Goal: Navigation & Orientation: Find specific page/section

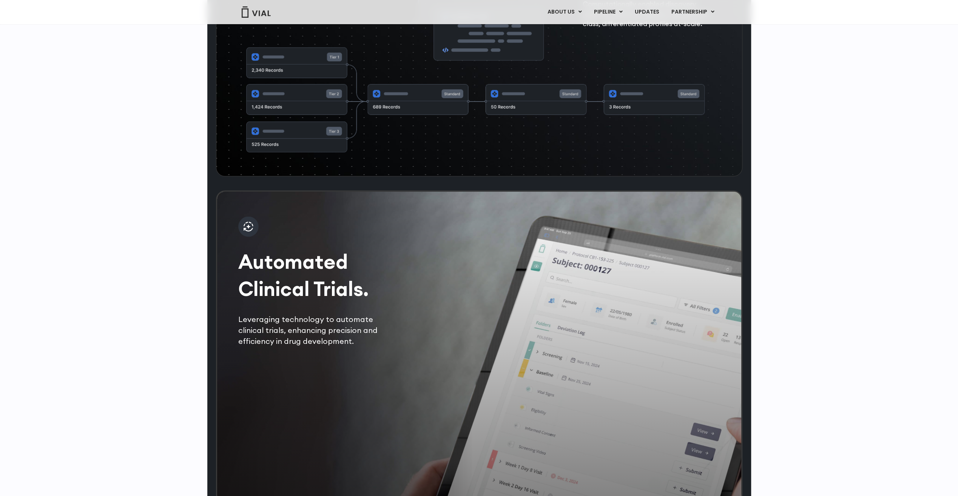
scroll to position [1214, 0]
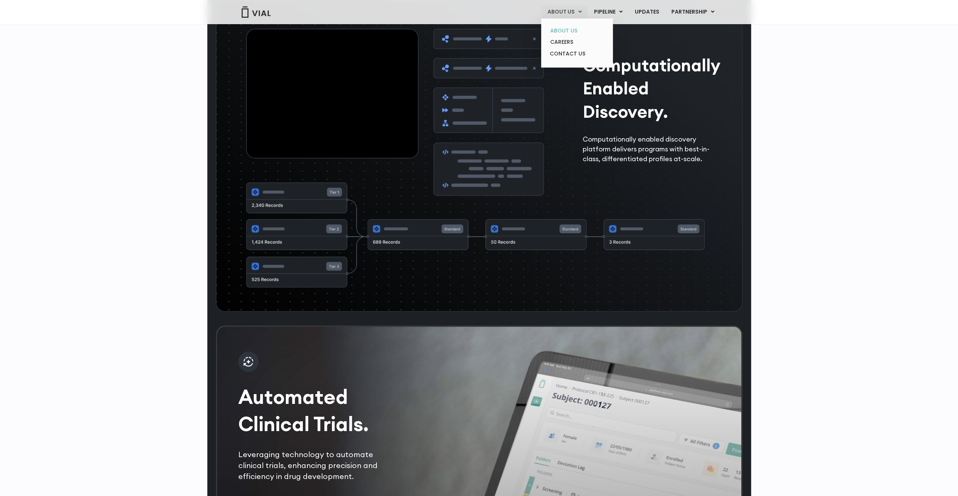
click at [572, 35] on link "ABOUT US" at bounding box center [577, 31] width 66 height 12
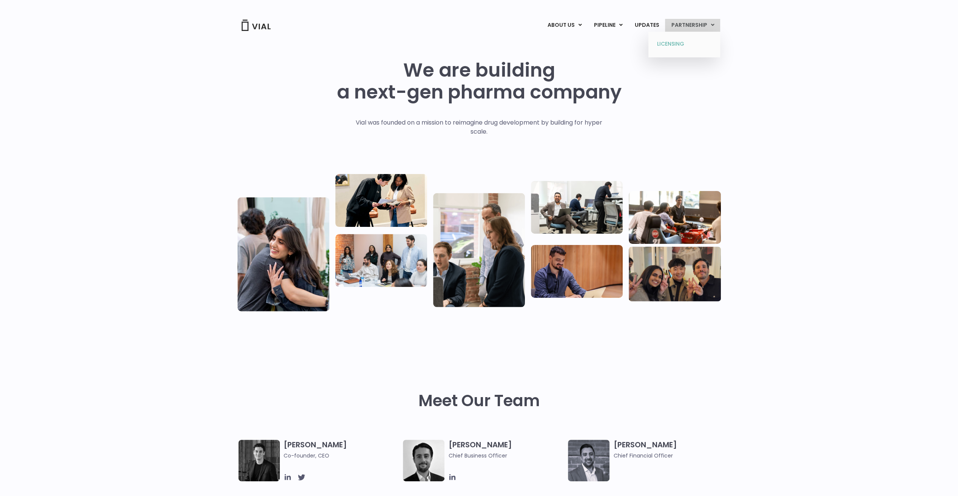
click at [671, 43] on link "LICENSING" at bounding box center [684, 44] width 66 height 12
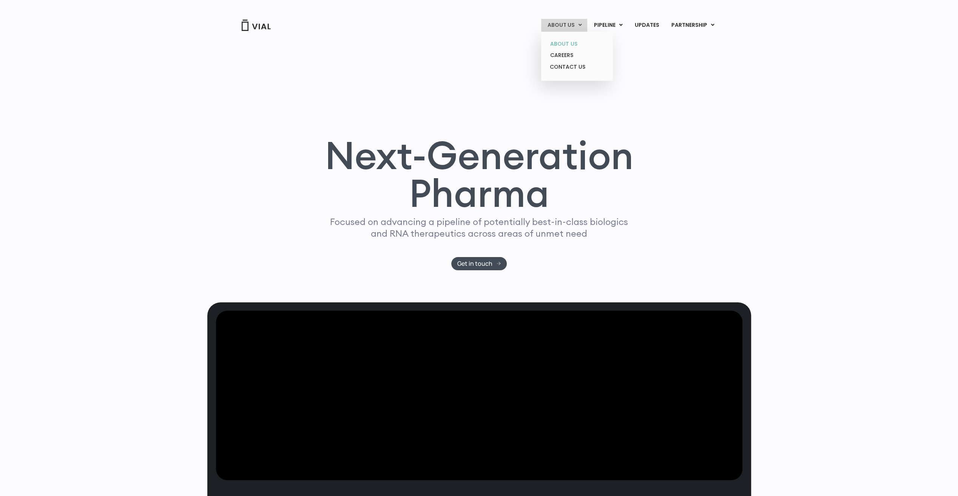
click at [576, 44] on link "ABOUT US" at bounding box center [577, 44] width 66 height 12
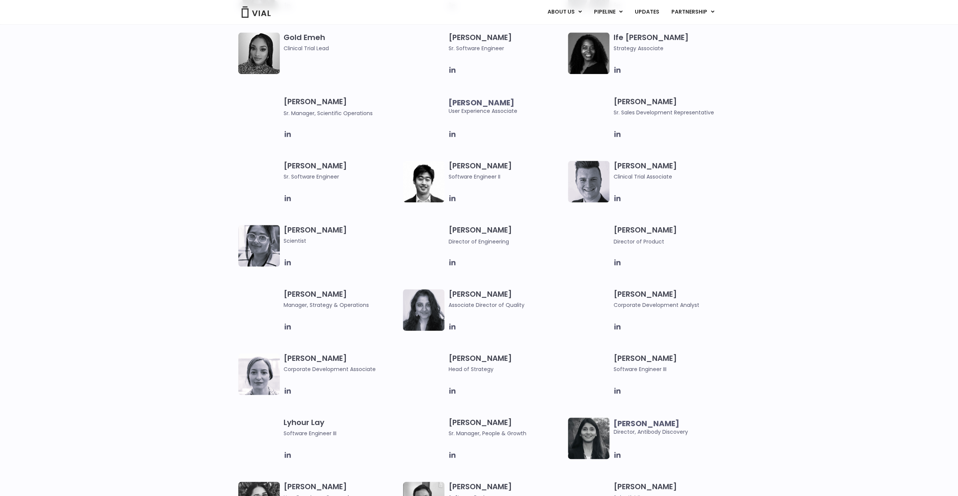
scroll to position [831, 0]
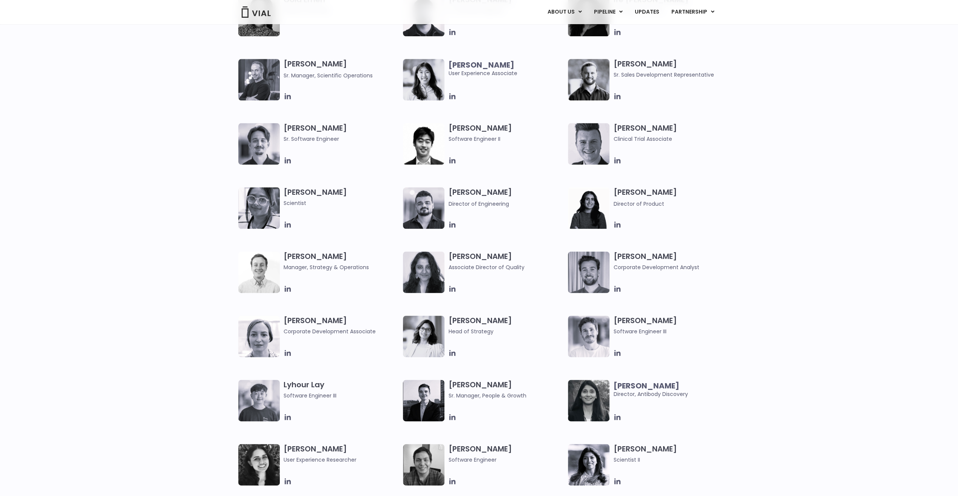
click at [305, 332] on span "Corporate Development Associate" at bounding box center [342, 332] width 116 height 8
click at [360, 330] on span "Corporate Development Associate" at bounding box center [342, 332] width 116 height 8
click at [311, 340] on div "Beatrice Ballarin Corporate Development Associate" at bounding box center [344, 337] width 120 height 42
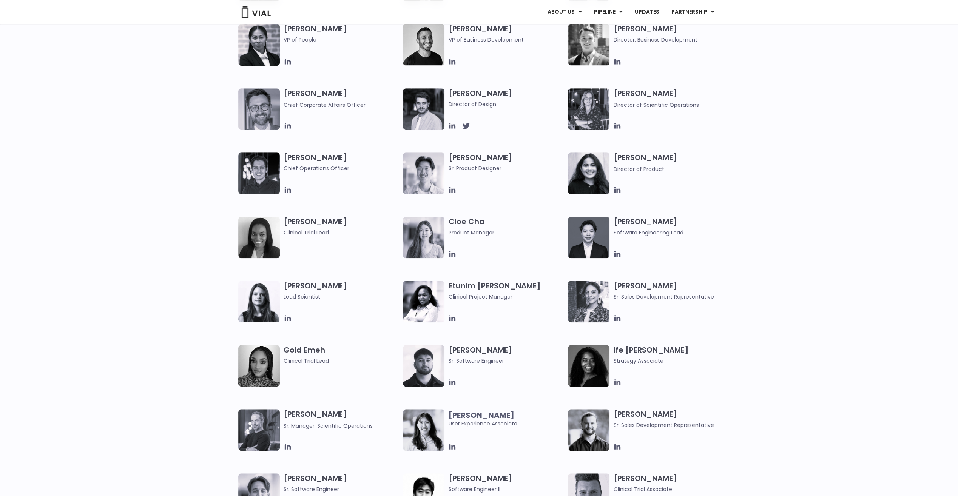
scroll to position [340, 0]
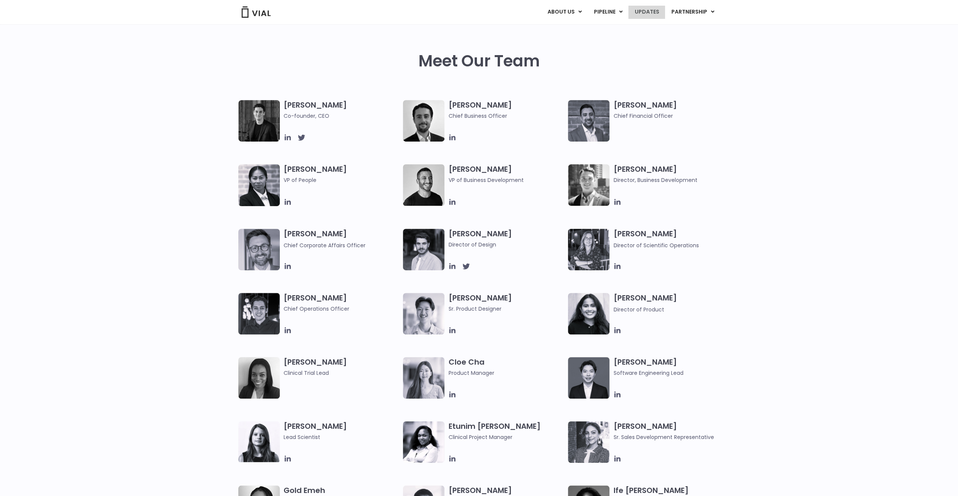
click at [651, 11] on link "UPDATES" at bounding box center [647, 12] width 36 height 13
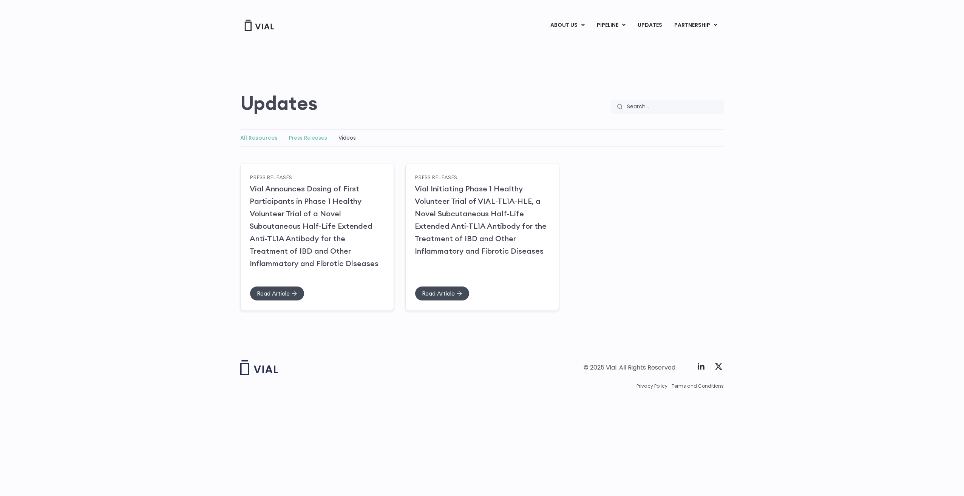
click at [305, 138] on link "Press Releases" at bounding box center [308, 138] width 38 height 8
